Goal: Task Accomplishment & Management: Manage account settings

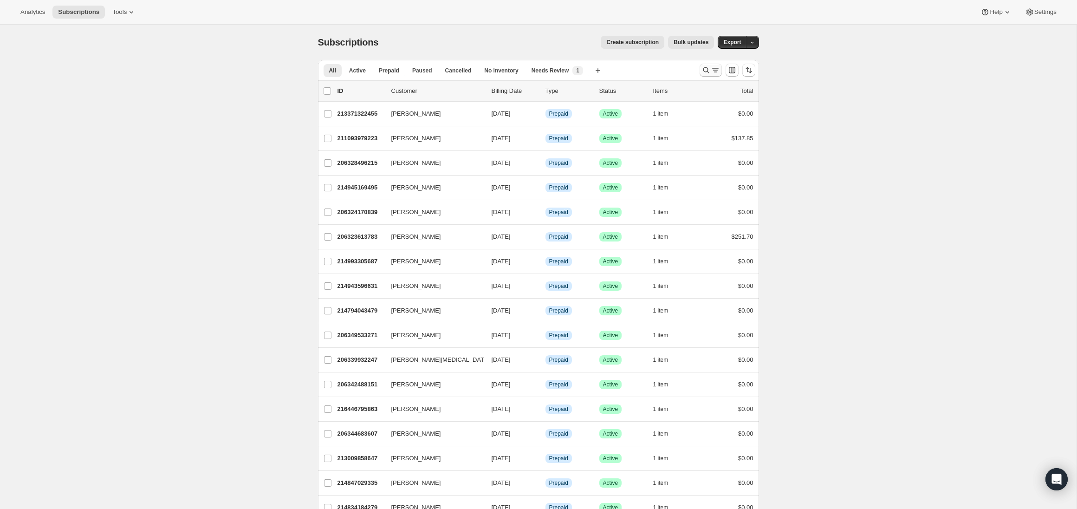
click at [711, 68] on icon "Search and filter results" at bounding box center [715, 69] width 9 height 9
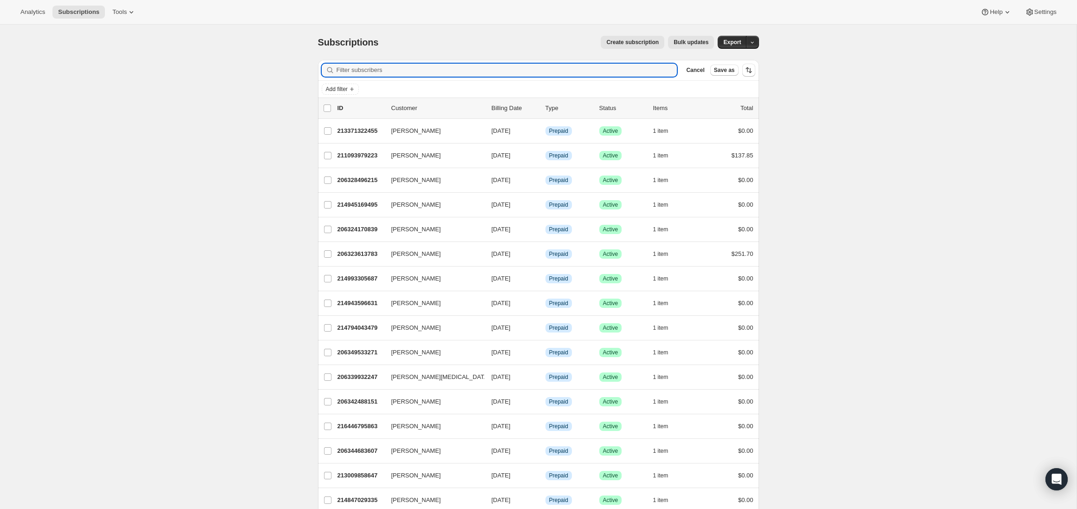
paste input "sonya.hene@gmail.com"
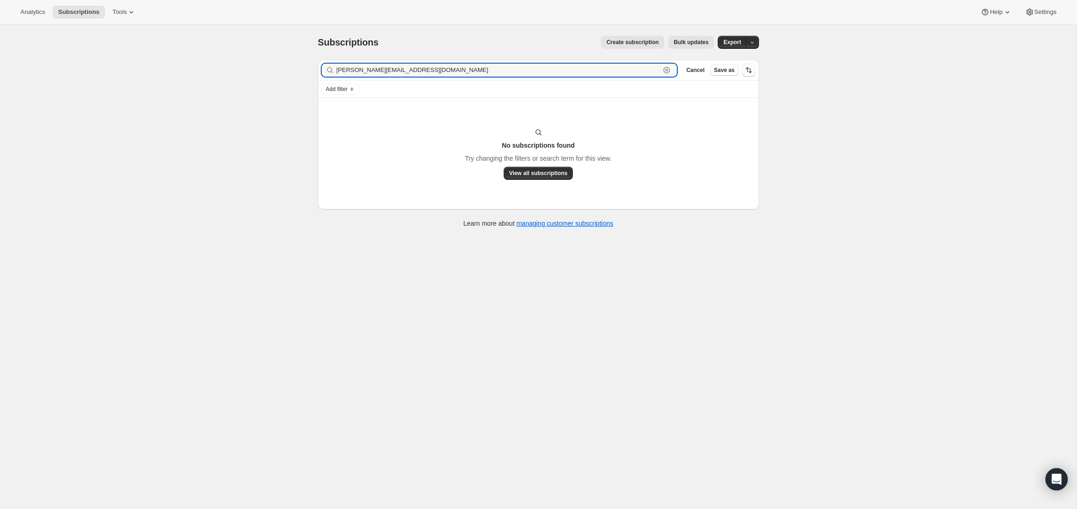
drag, startPoint x: 352, startPoint y: 70, endPoint x: 677, endPoint y: 85, distance: 324.5
click at [656, 82] on div "Filter subscribers sonya.hene@gmail.com Clear Cancel Save as Add filter" at bounding box center [538, 79] width 441 height 38
type input "[PERSON_NAME]"
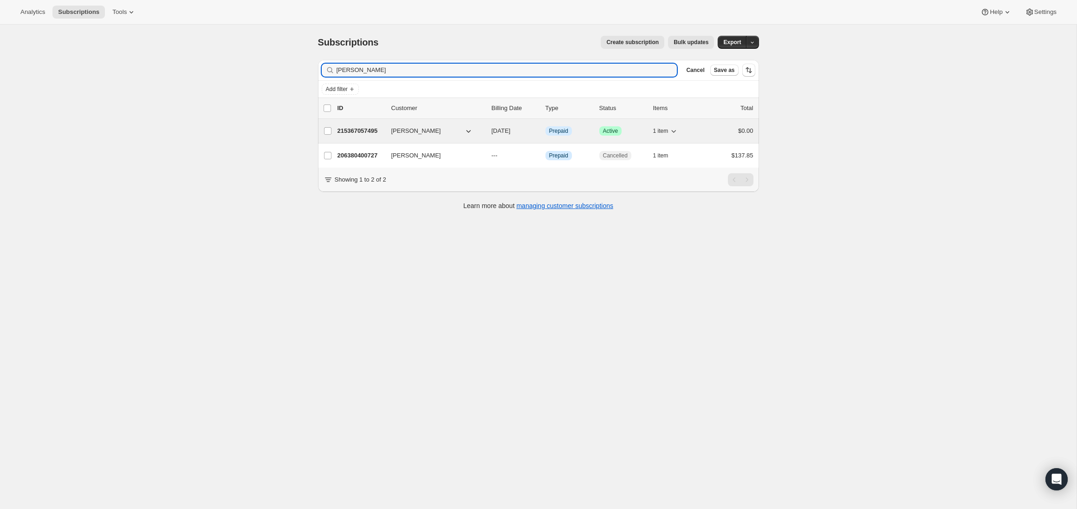
click at [377, 134] on p "215367057495" at bounding box center [361, 130] width 46 height 9
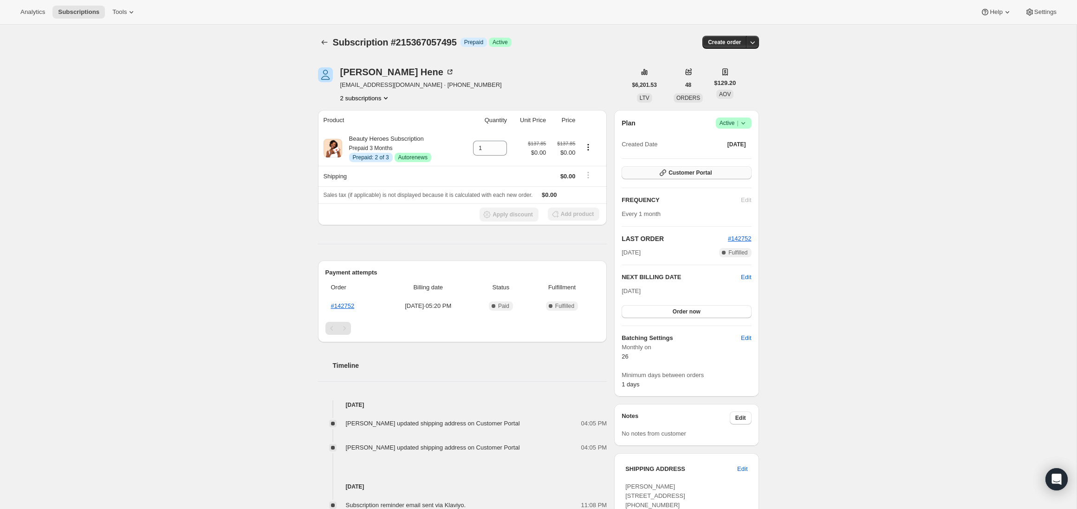
click at [689, 172] on span "Customer Portal" at bounding box center [690, 172] width 43 height 7
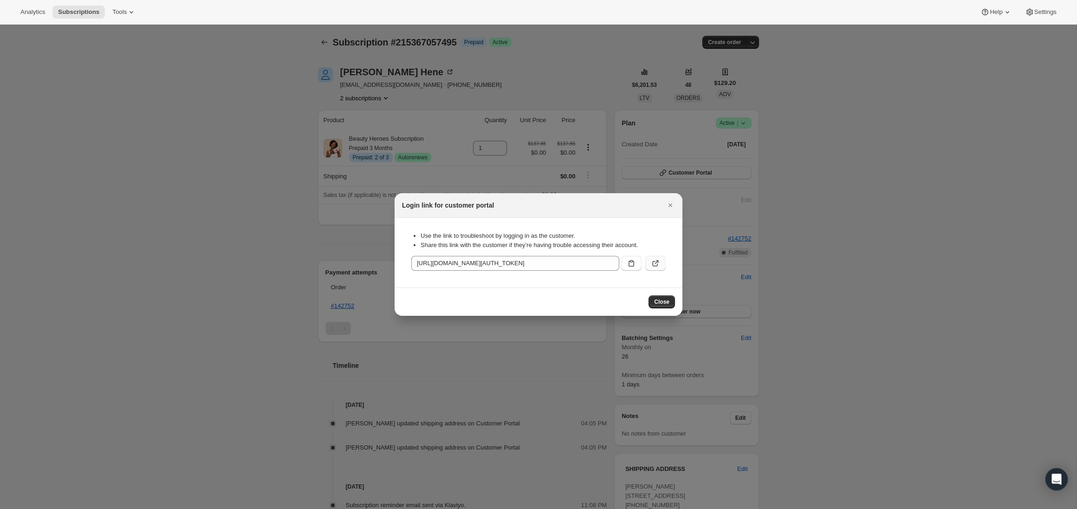
click at [652, 258] on button ":rct:" at bounding box center [656, 263] width 20 height 15
click at [664, 296] on button "Close" at bounding box center [662, 301] width 26 height 13
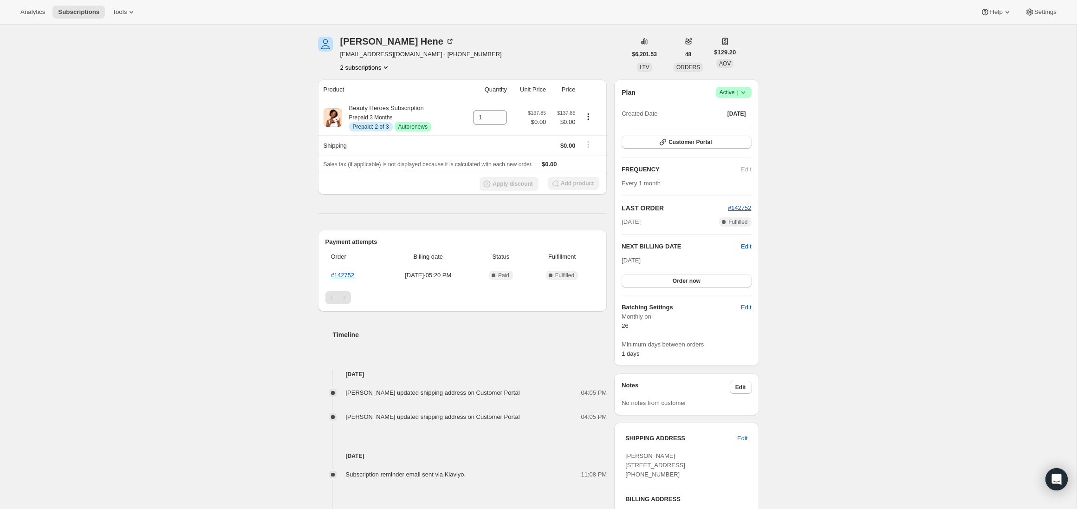
scroll to position [35, 0]
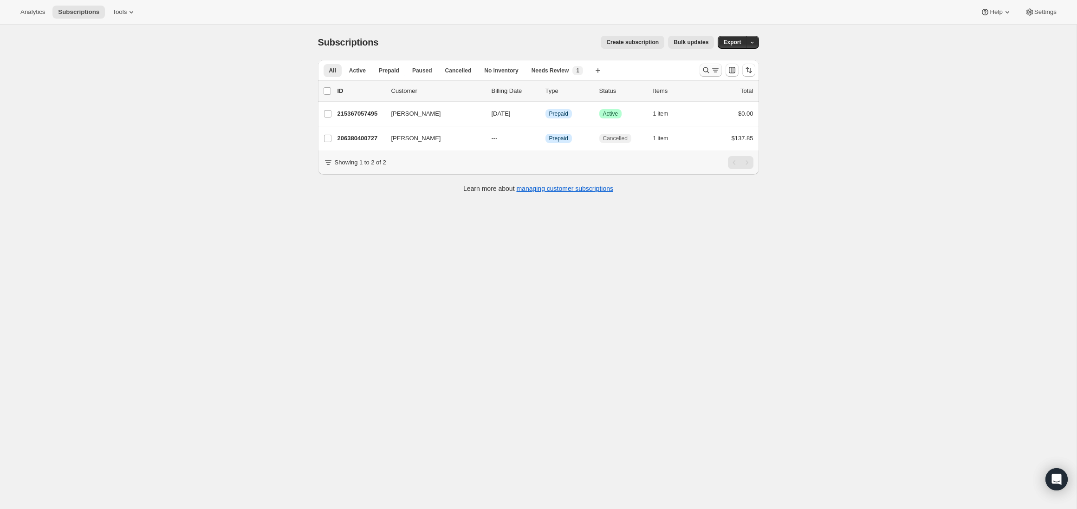
click at [713, 70] on icon "Search and filter results" at bounding box center [715, 69] width 9 height 9
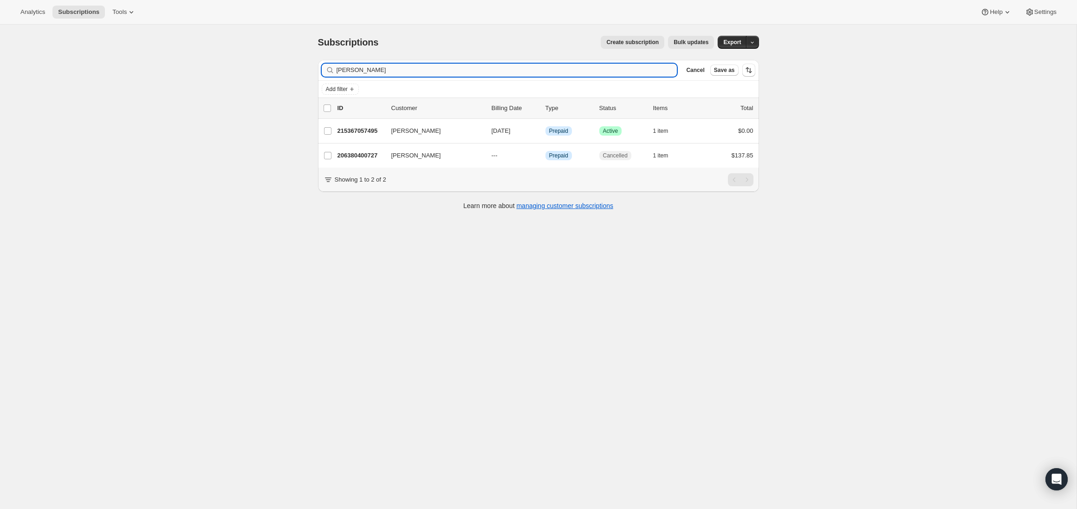
click at [360, 72] on input "[PERSON_NAME]" at bounding box center [507, 70] width 341 height 13
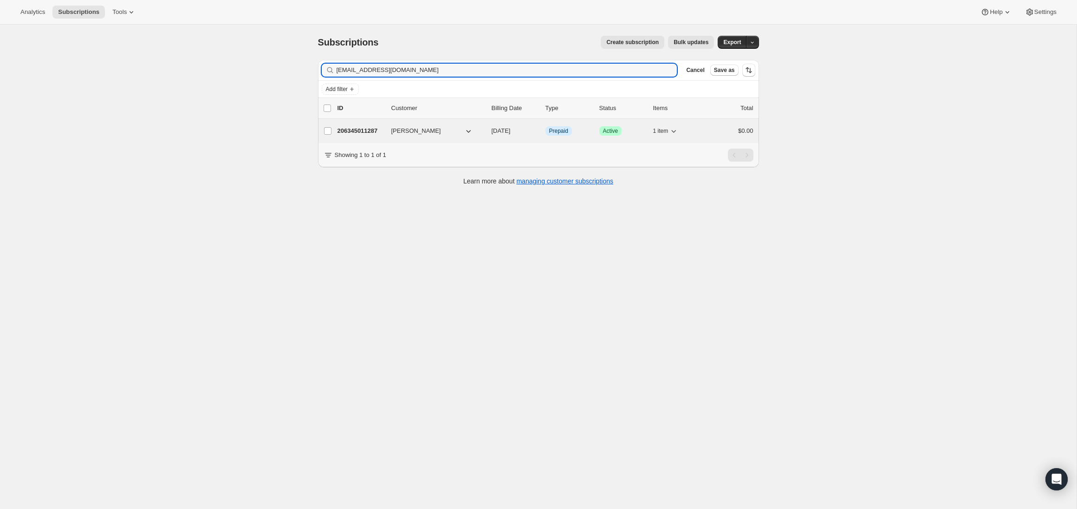
type input "[EMAIL_ADDRESS][DOMAIN_NAME]"
click at [361, 131] on p "206345011287" at bounding box center [361, 130] width 46 height 9
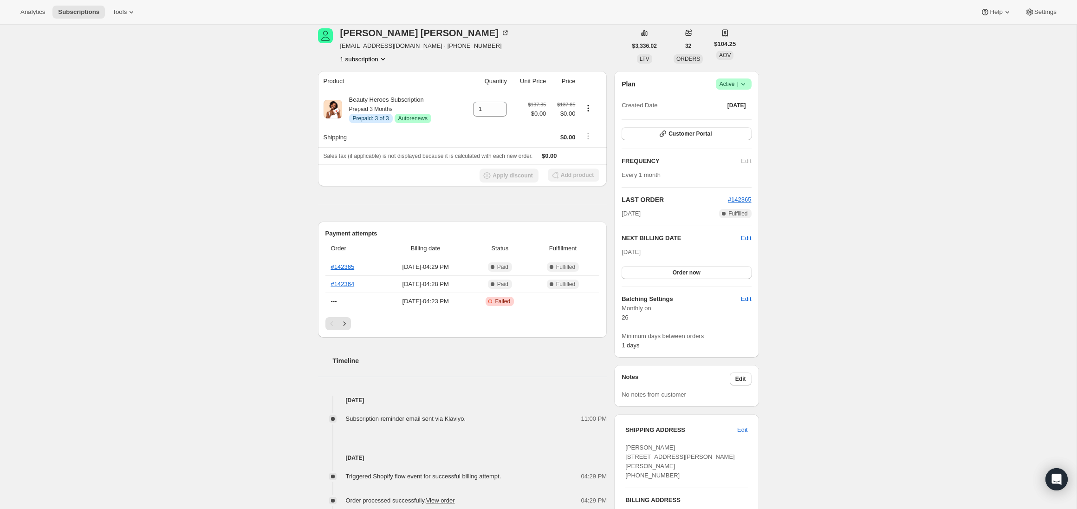
scroll to position [31, 0]
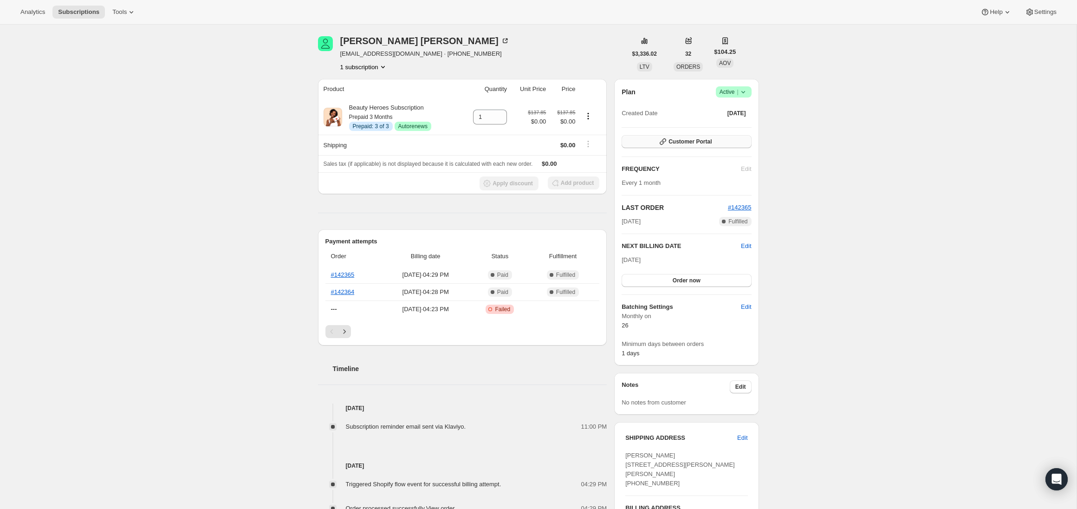
click at [675, 147] on button "Customer Portal" at bounding box center [687, 141] width 130 height 13
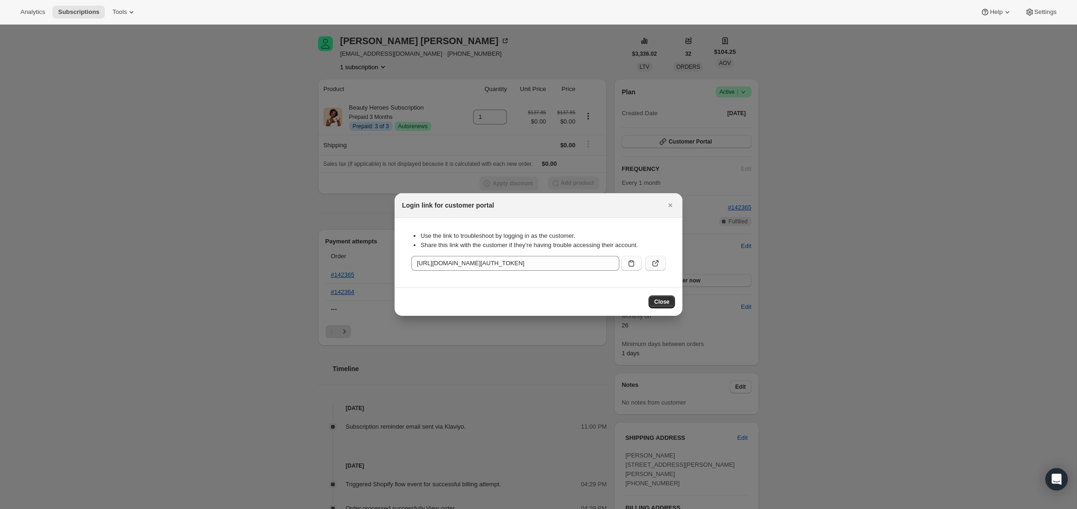
click at [649, 263] on button ":r3a:" at bounding box center [656, 263] width 20 height 15
click at [672, 207] on icon "Close" at bounding box center [670, 205] width 9 height 9
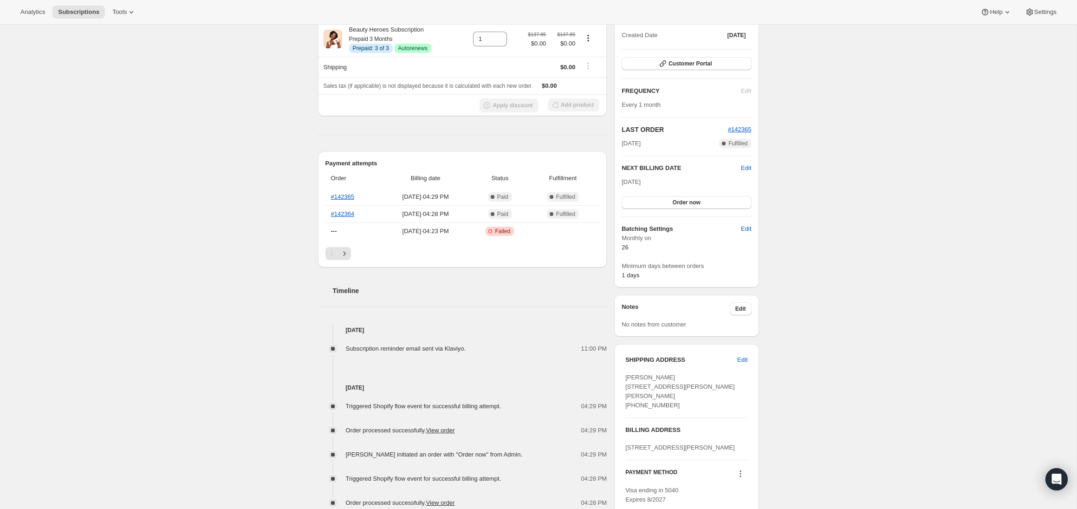
scroll to position [116, 0]
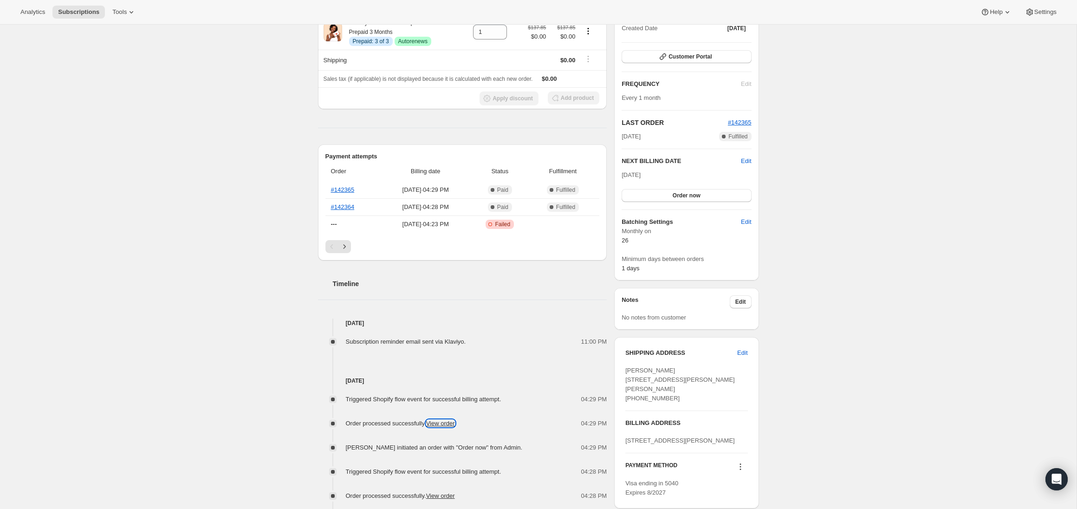
click at [452, 426] on link "View order" at bounding box center [440, 423] width 29 height 7
